Goal: Task Accomplishment & Management: Manage account settings

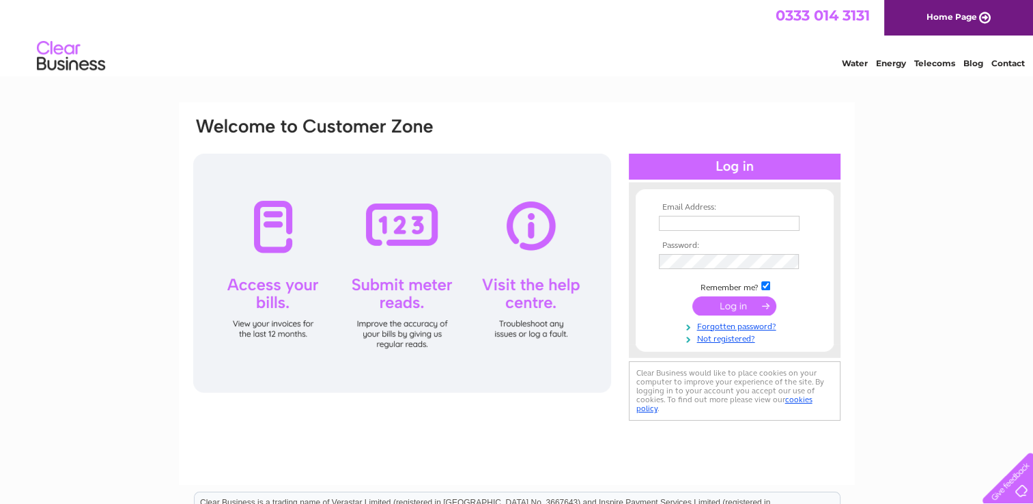
type input "[EMAIL_ADDRESS][DOMAIN_NAME]"
click at [734, 304] on input "submit" at bounding box center [734, 305] width 84 height 19
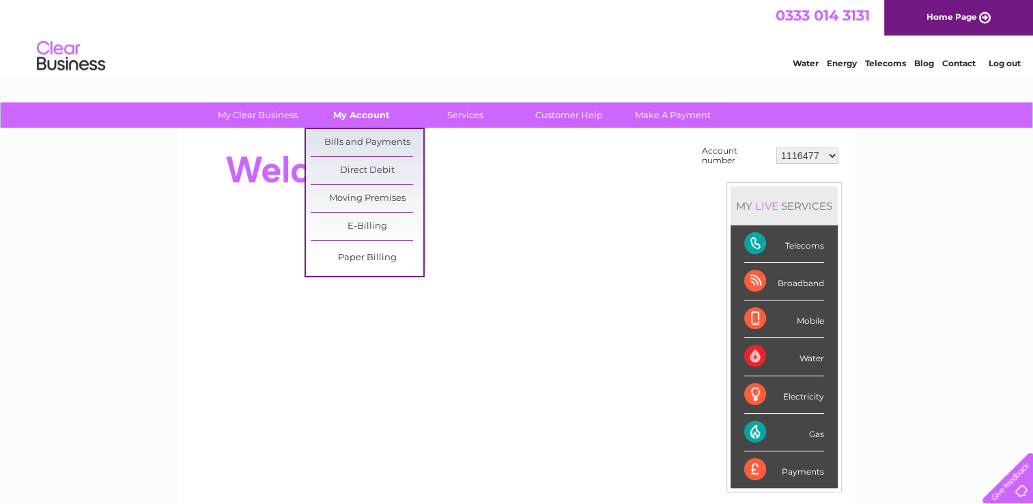
click at [365, 113] on link "My Account" at bounding box center [361, 114] width 113 height 25
click at [360, 144] on link "Bills and Payments" at bounding box center [367, 142] width 113 height 27
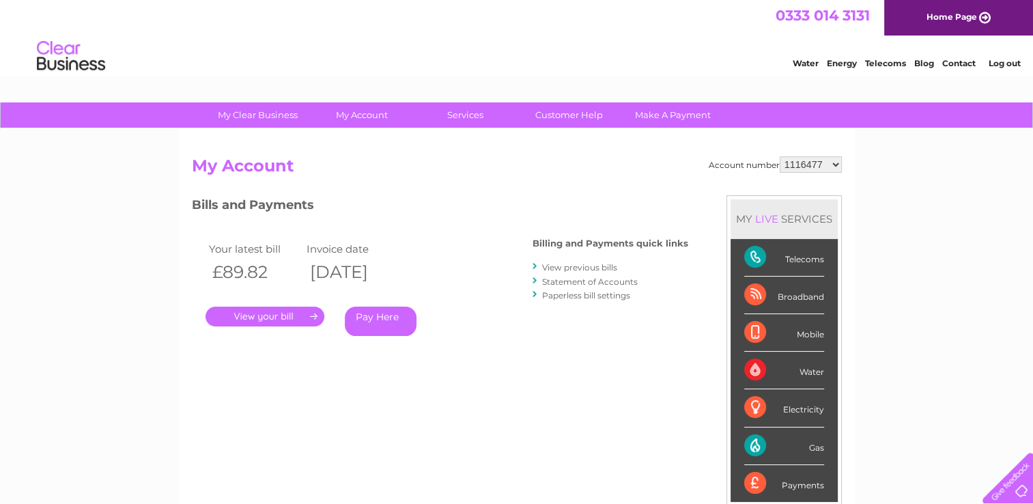
click at [296, 312] on link "." at bounding box center [265, 317] width 119 height 20
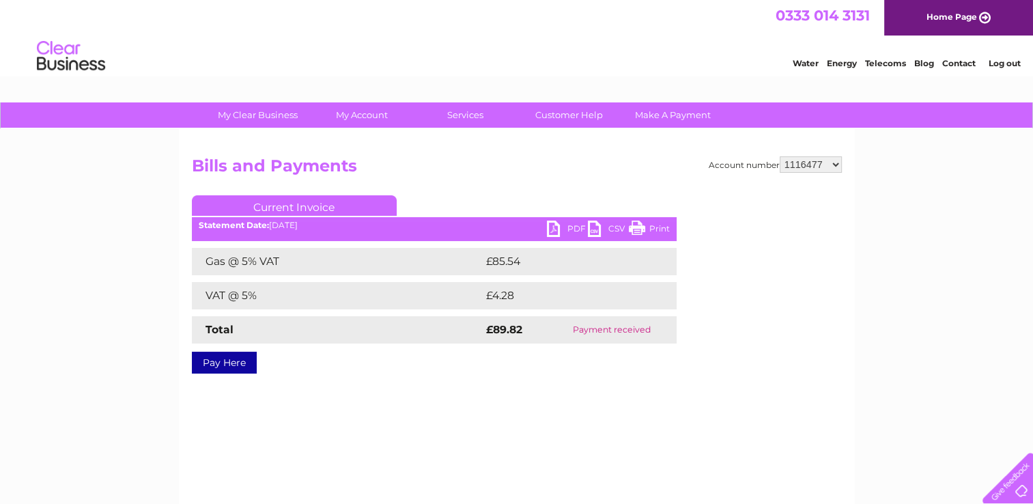
click at [561, 225] on link "PDF" at bounding box center [567, 231] width 41 height 20
